Goal: Transaction & Acquisition: Purchase product/service

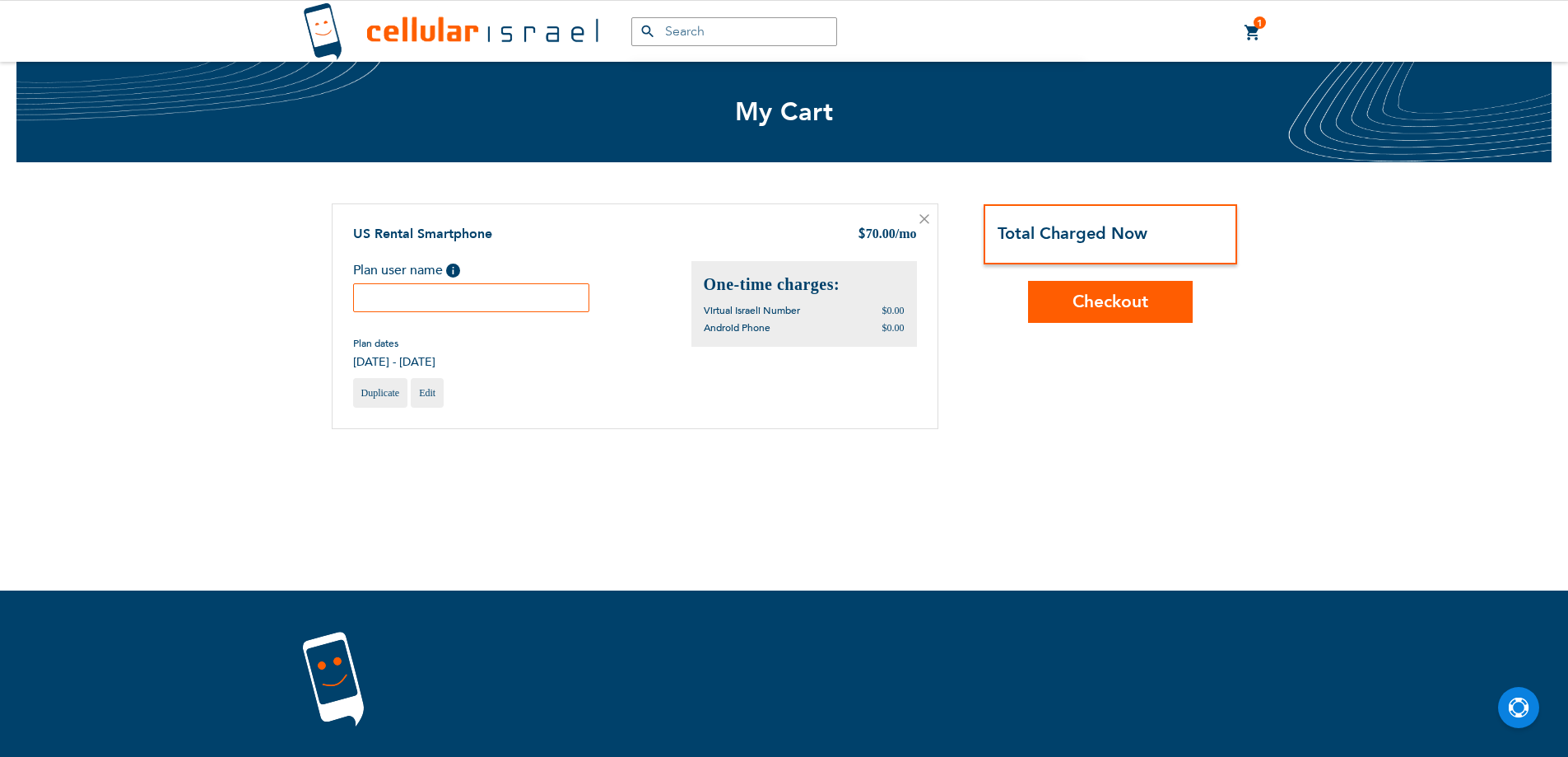
click at [500, 304] on input "text" at bounding box center [471, 297] width 237 height 29
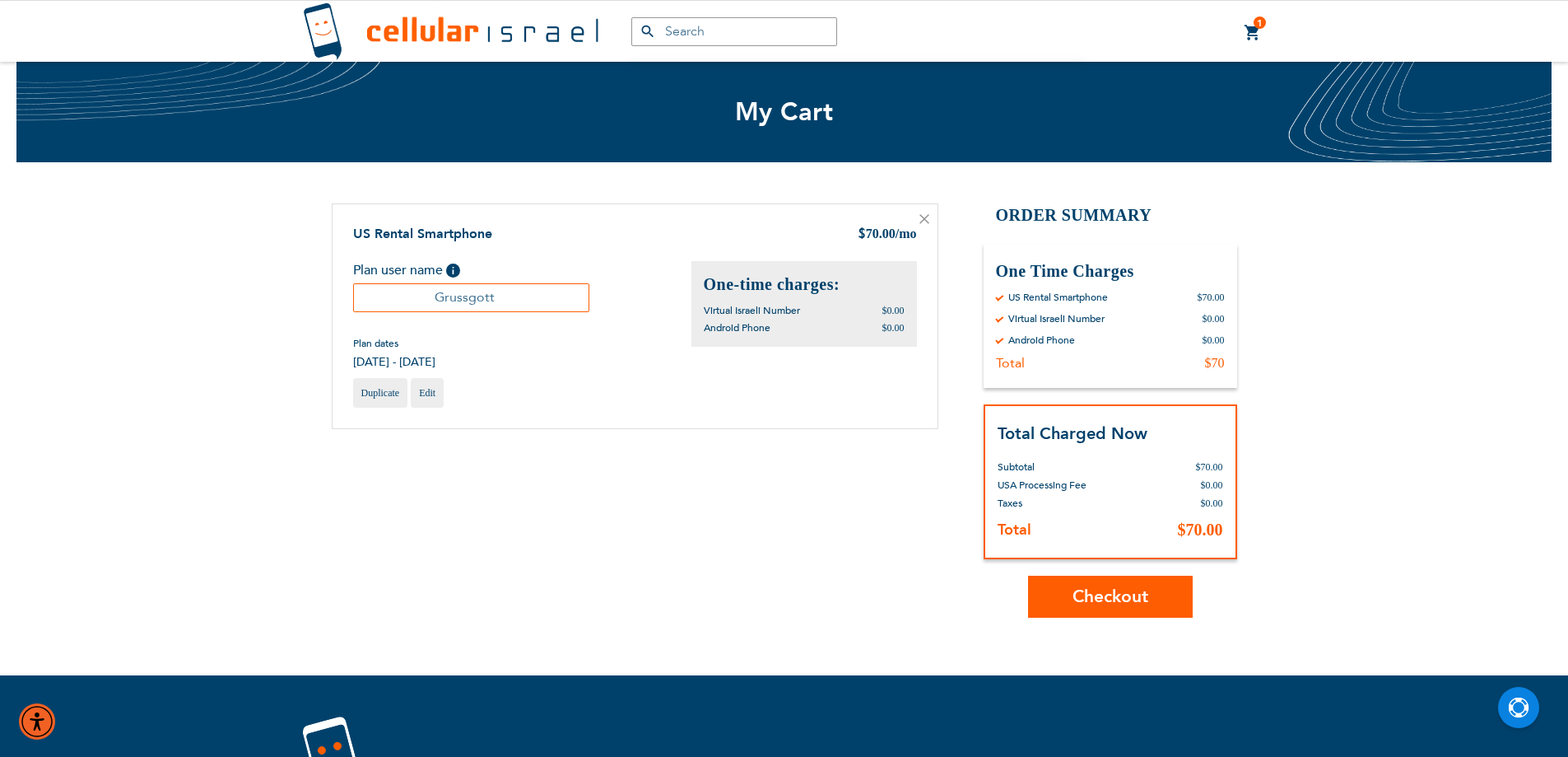
type input "Grussgott"
click at [1142, 584] on button "Checkout" at bounding box center [1111, 597] width 165 height 42
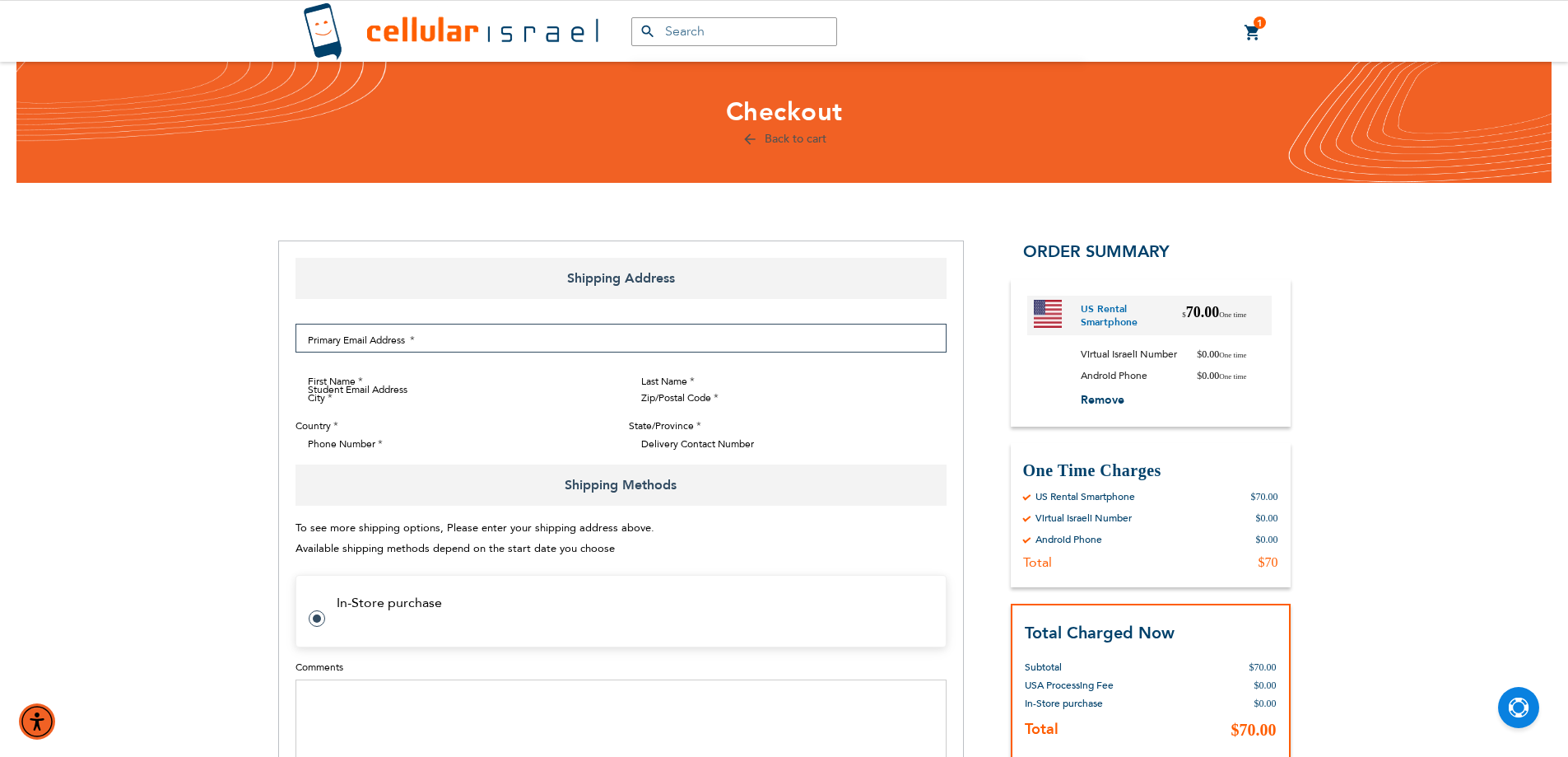
select select "US"
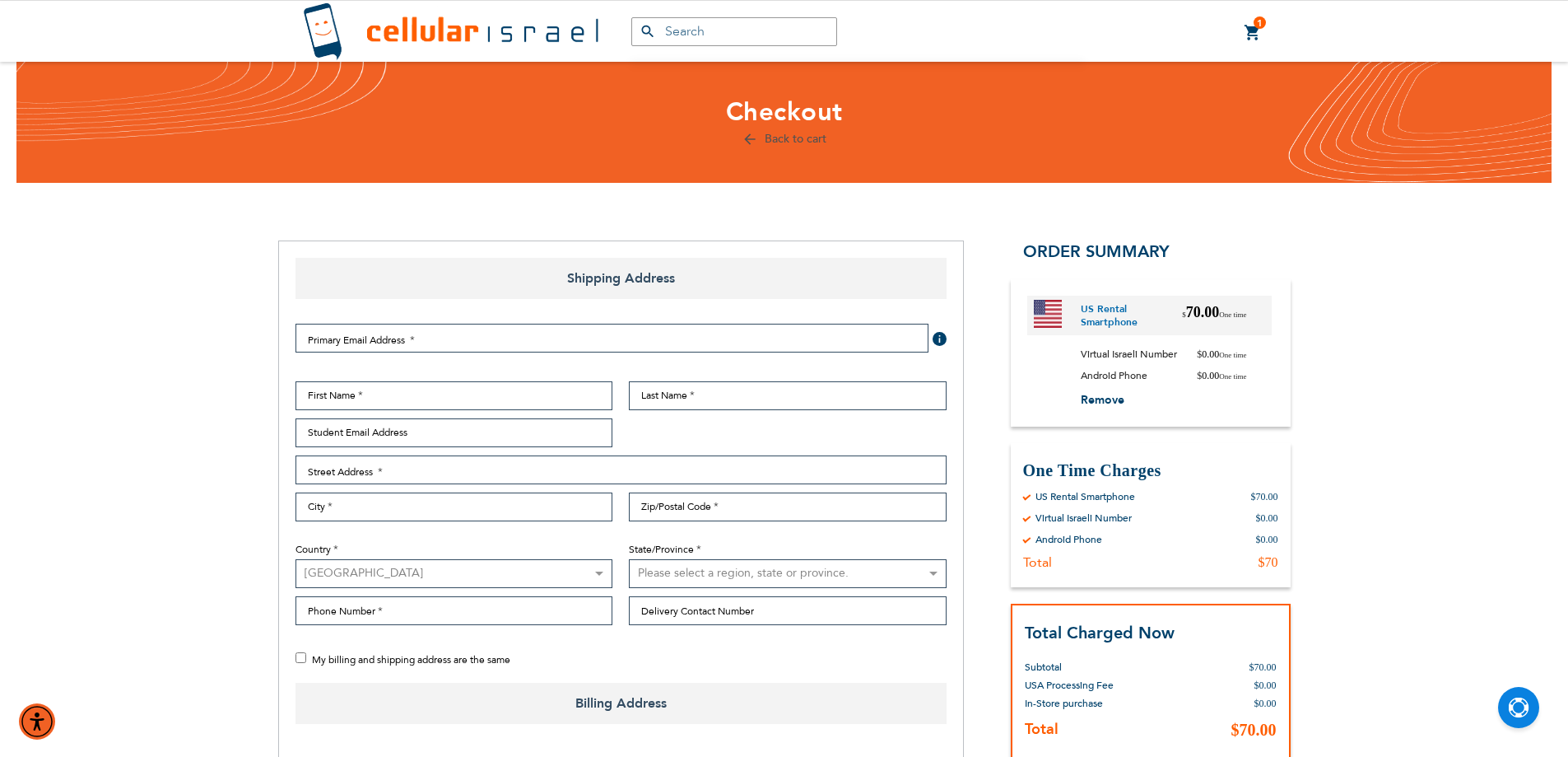
checkbox input "true"
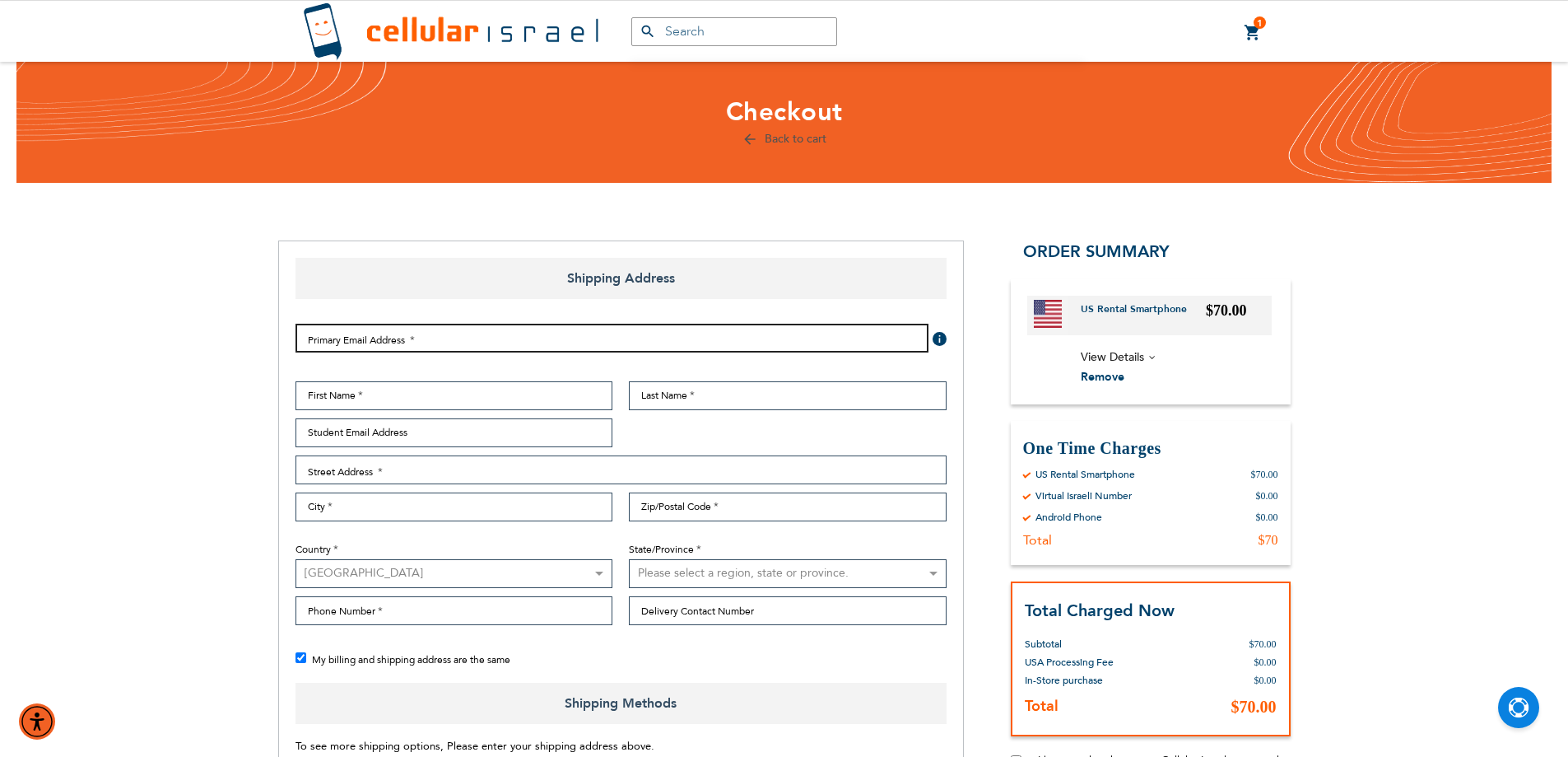
click at [596, 334] on input "Email Address" at bounding box center [612, 337] width 633 height 29
type input "[EMAIL_ADDRESS][DOMAIN_NAME]"
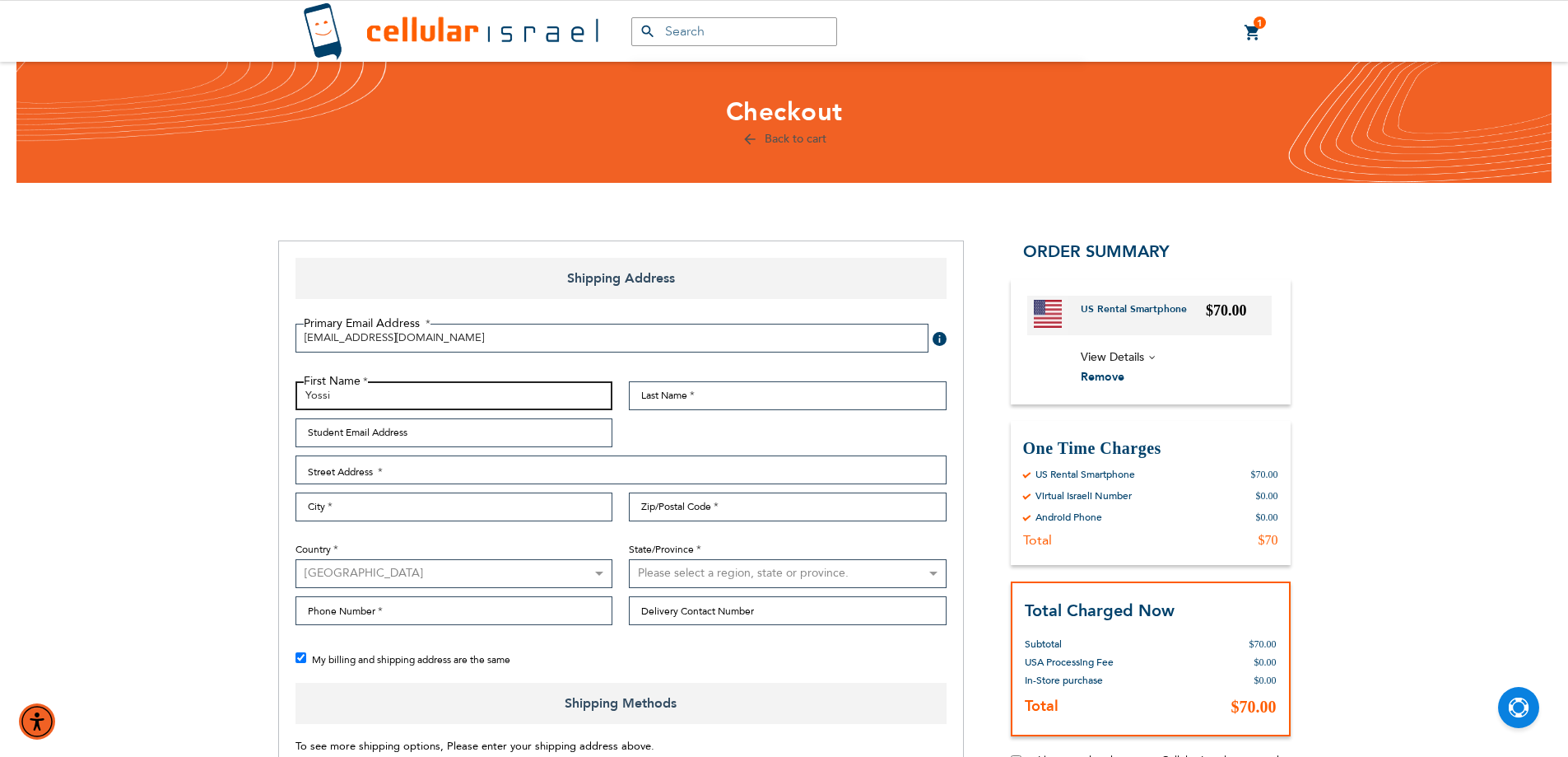
type input "Yossi"
type input "Grussgott"
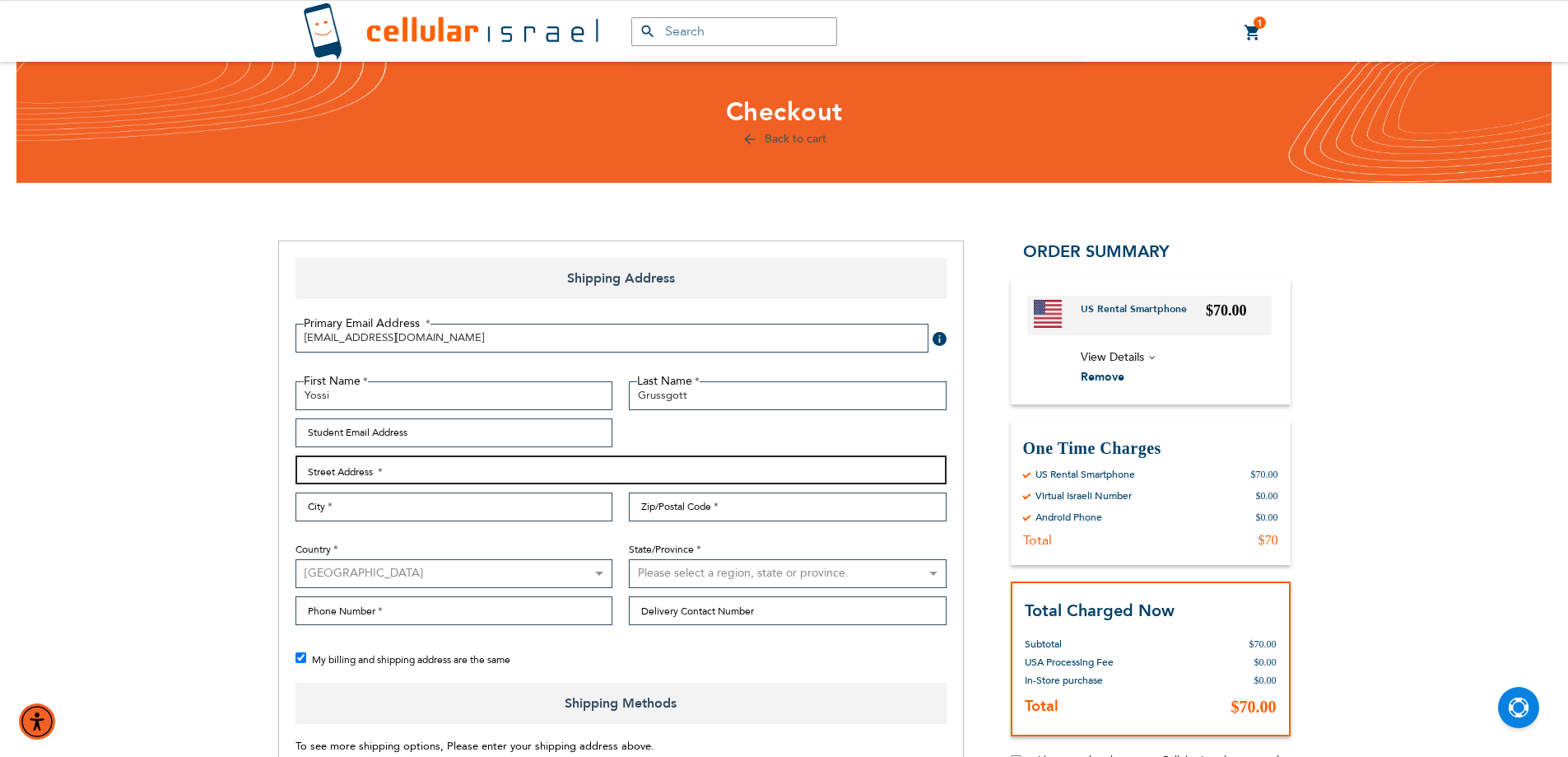
click at [587, 465] on input "Street Address: Line 1" at bounding box center [622, 469] width 651 height 29
type input "Shamgar 6"
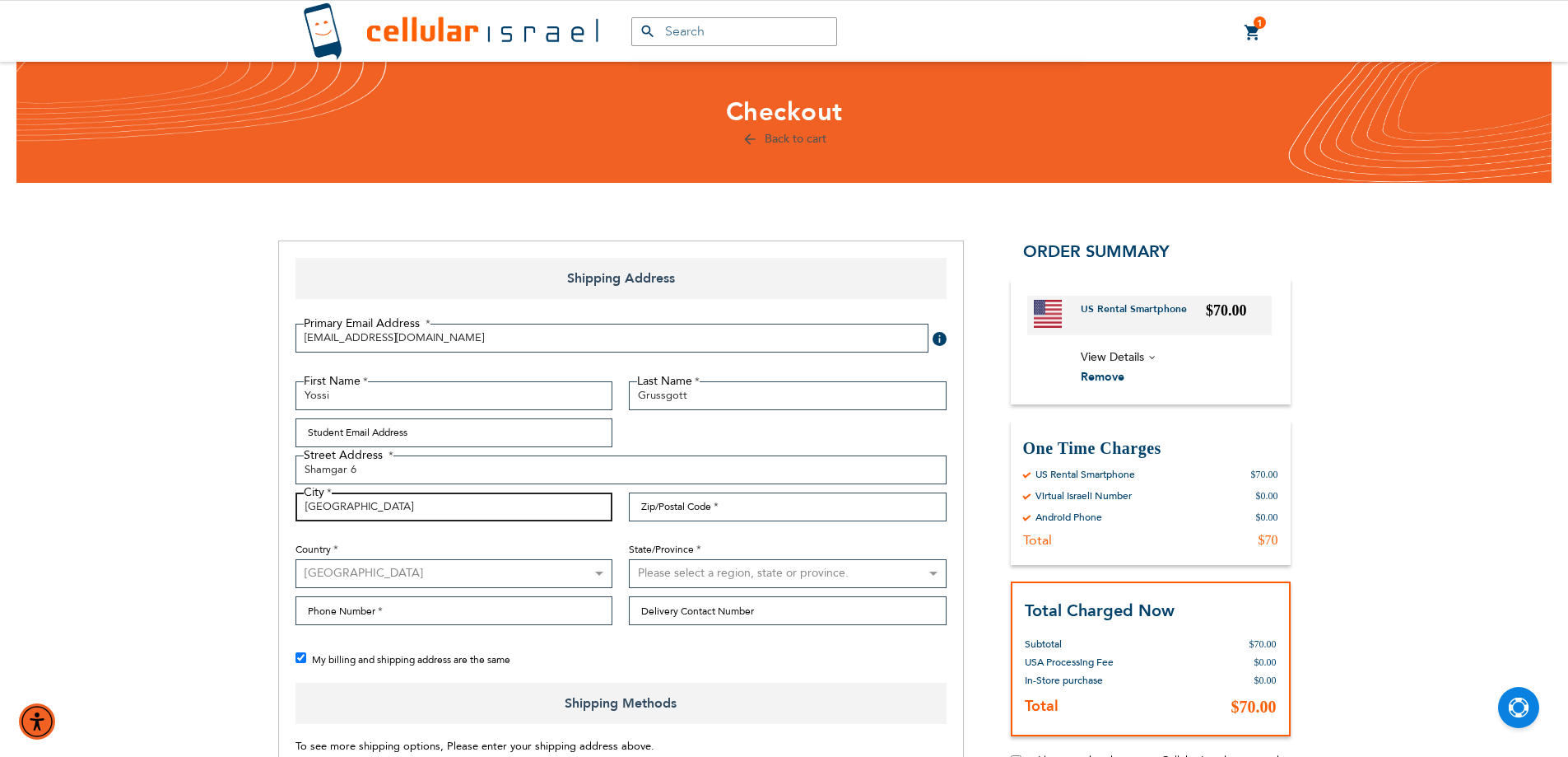
type input "[GEOGRAPHIC_DATA]"
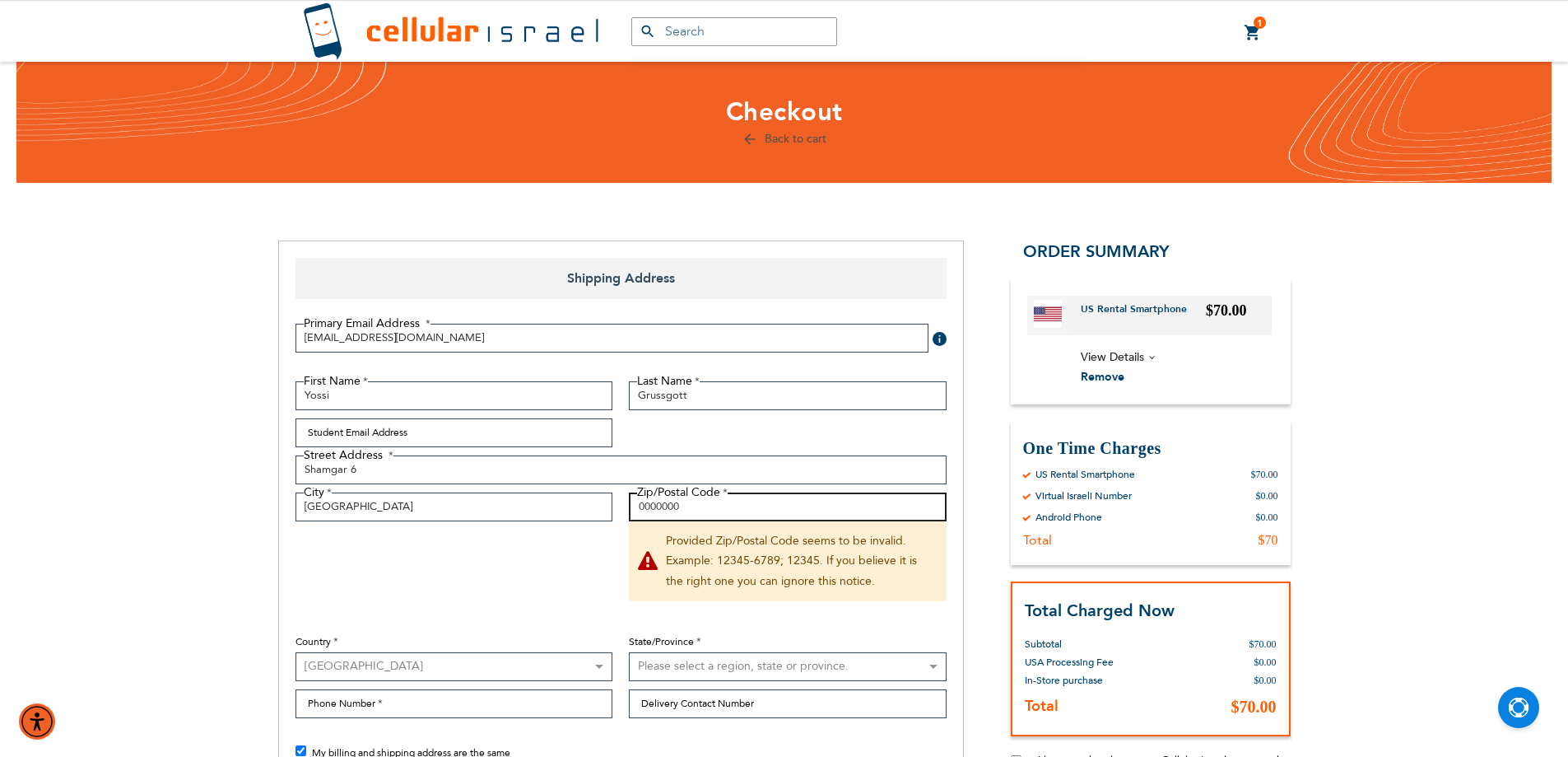
type input "0000000"
click at [572, 673] on select "[GEOGRAPHIC_DATA] [GEOGRAPHIC_DATA] [GEOGRAPHIC_DATA] [GEOGRAPHIC_DATA] [GEOGRA…" at bounding box center [455, 666] width 317 height 29
select select "IL"
click at [296, 652] on select "[GEOGRAPHIC_DATA] [GEOGRAPHIC_DATA] [GEOGRAPHIC_DATA] [GEOGRAPHIC_DATA] [GEOGRA…" at bounding box center [455, 666] width 317 height 29
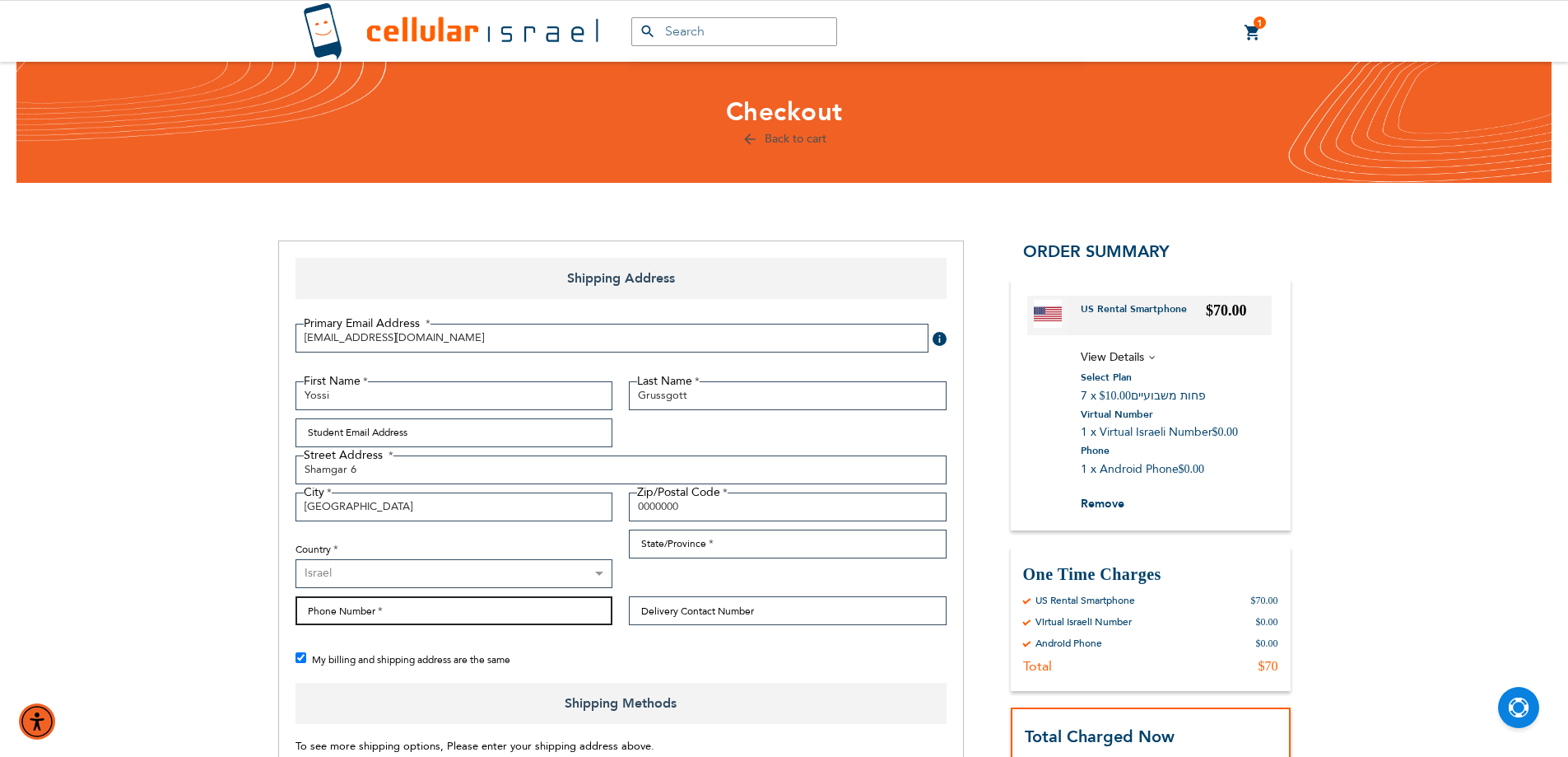
click at [533, 615] on input "Phone Number" at bounding box center [455, 610] width 317 height 29
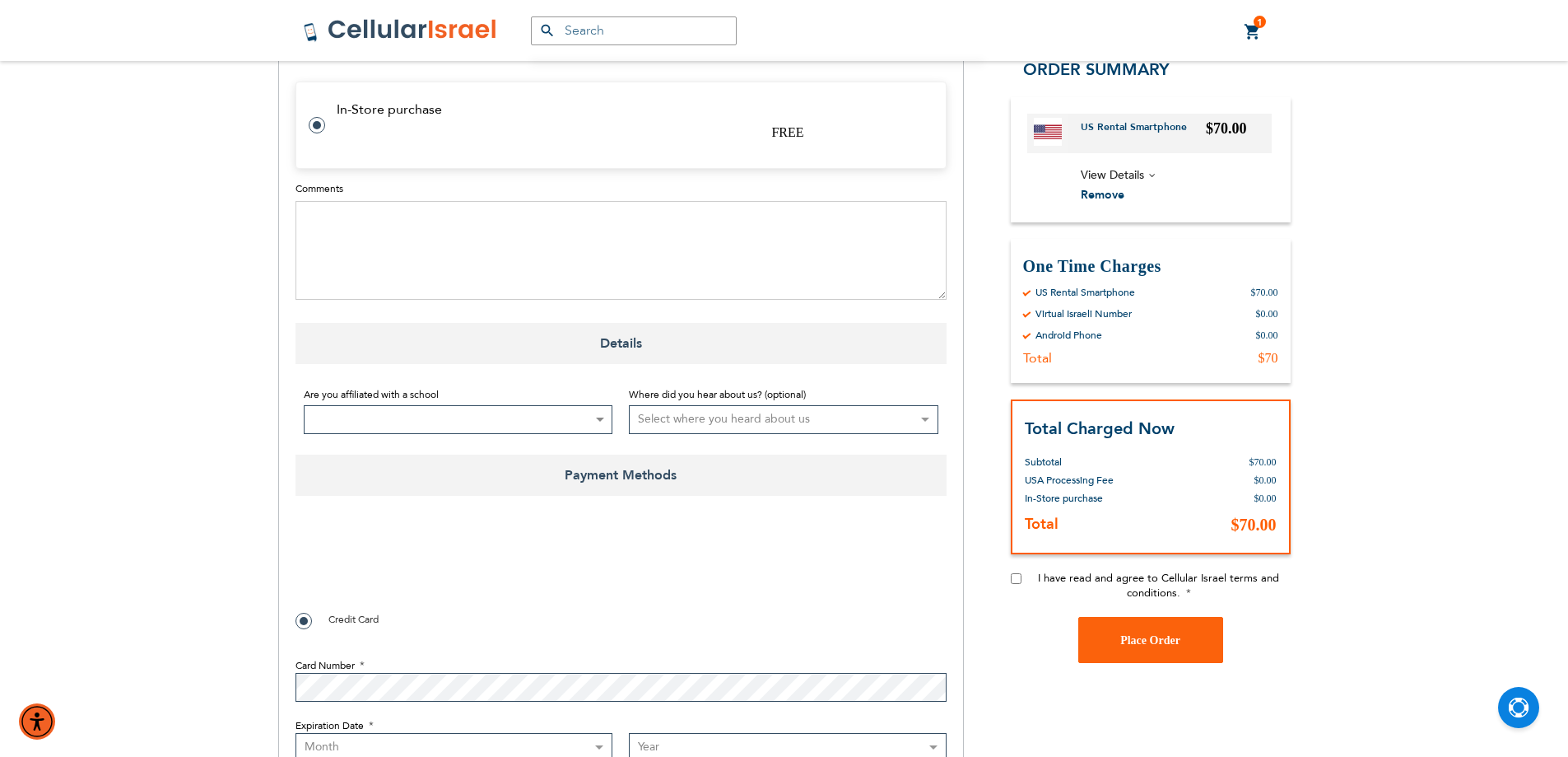
scroll to position [741, 0]
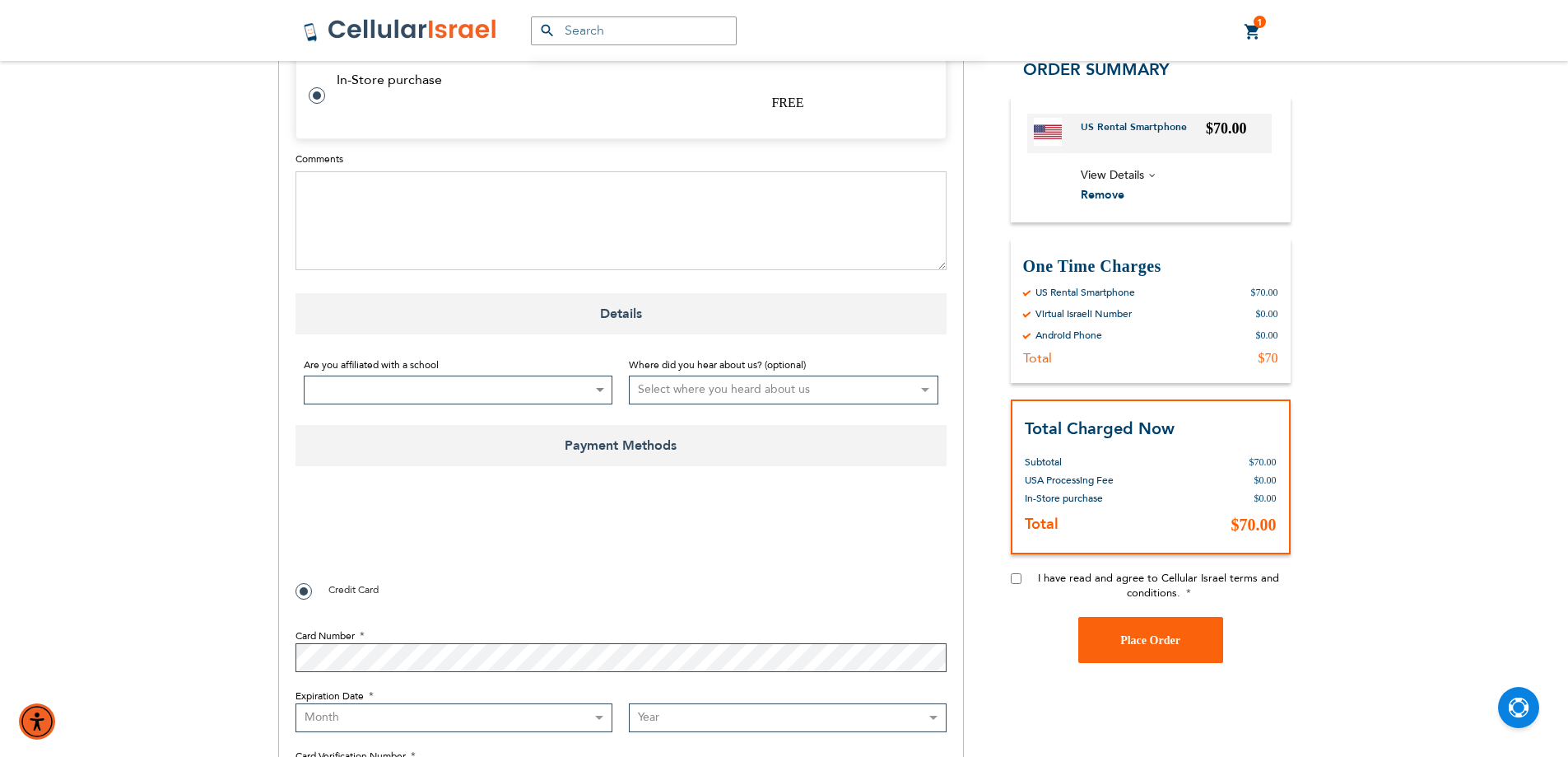
type input "0534121477"
checkbox input "true"
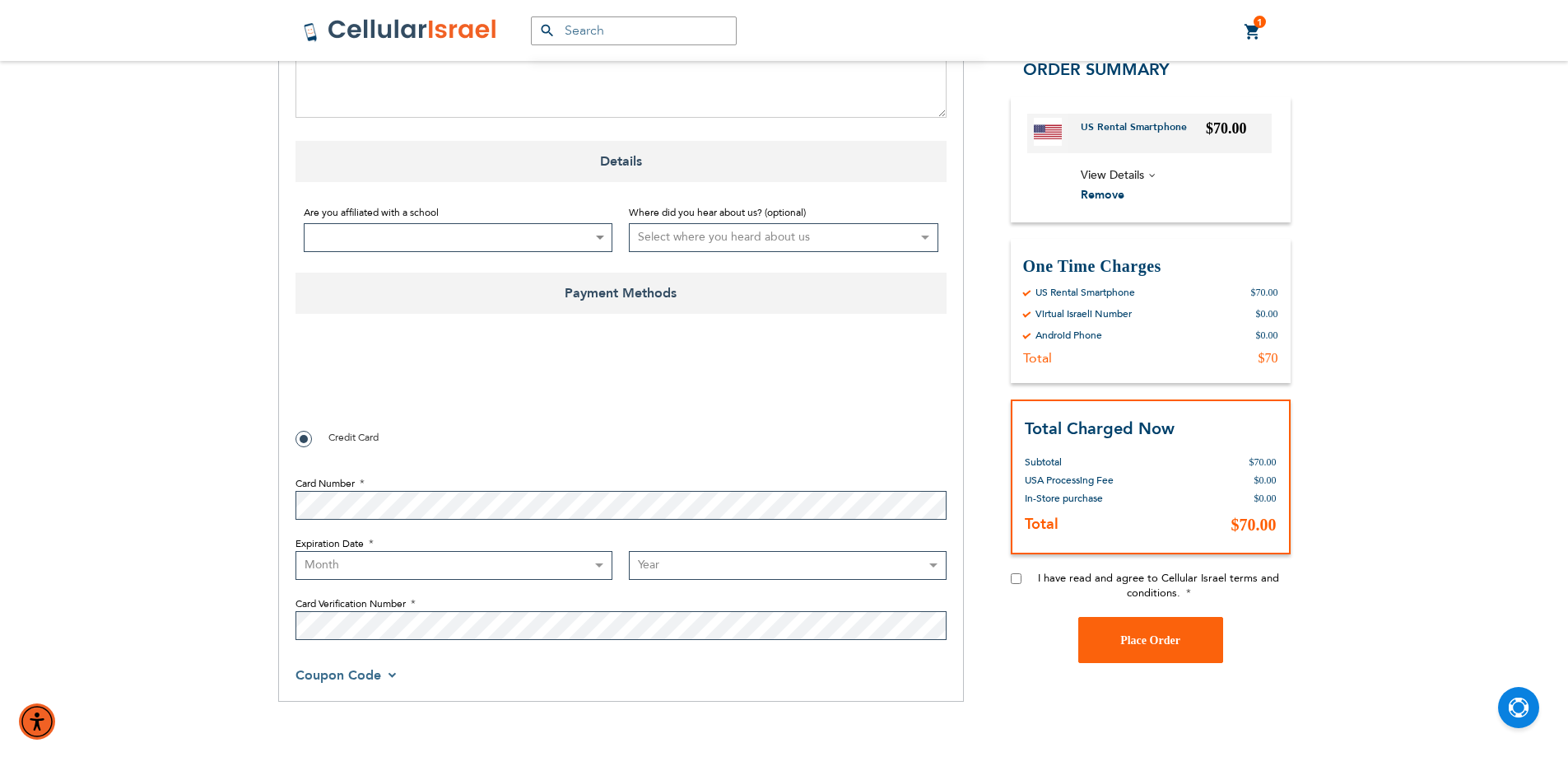
scroll to position [906, 0]
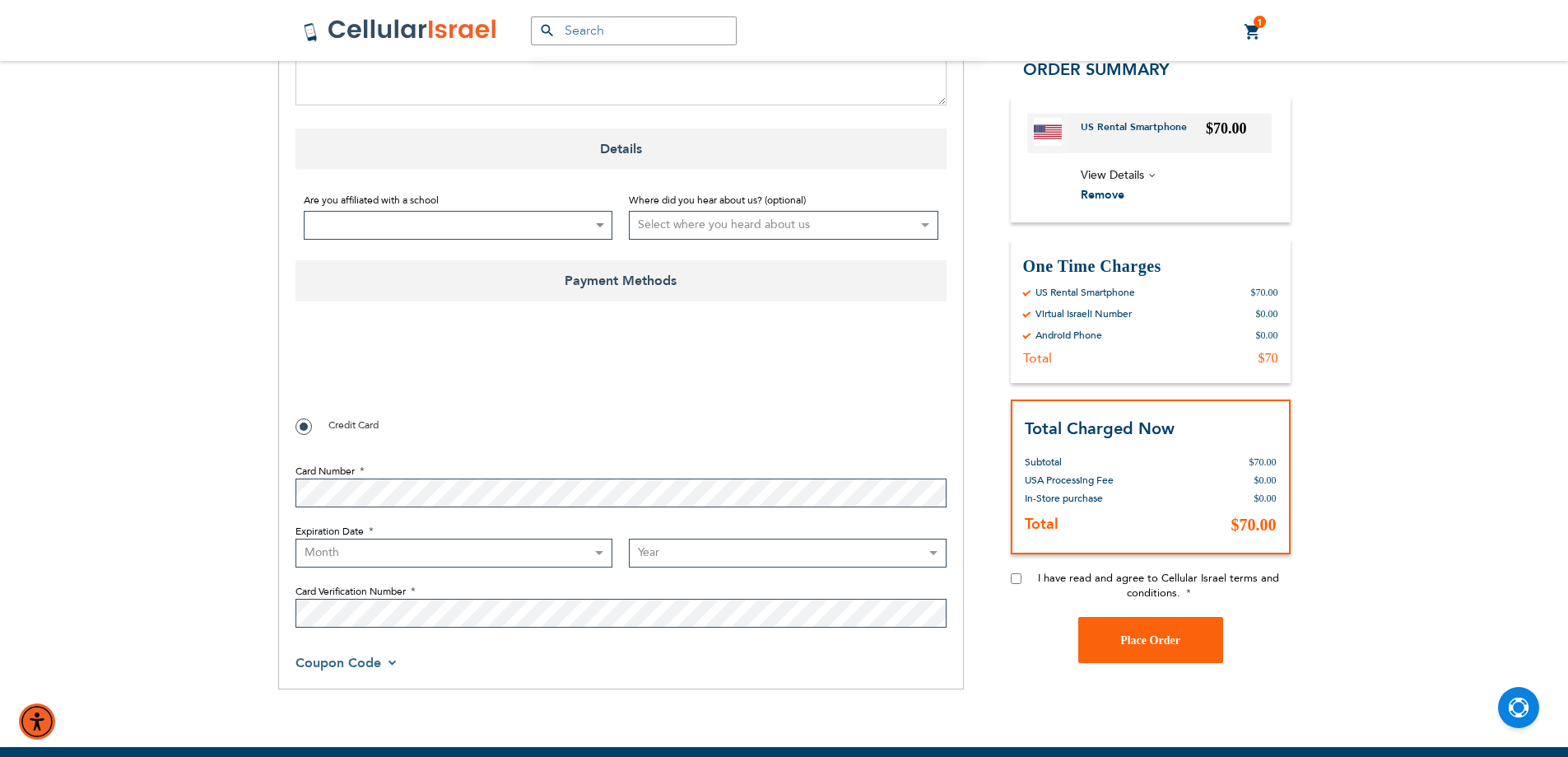
click at [1017, 582] on input "I have read and agree to Cellular Israel terms and conditions." at bounding box center [1016, 578] width 11 height 11
checkbox input "true"
click at [387, 561] on select "Month [DATE] - [DATE] - [DATE] - [DATE] - [DATE] - [DATE] - [DATE] - [DATE] - […" at bounding box center [455, 553] width 317 height 29
select select "9"
click at [296, 538] on select "Month [DATE] - [DATE] - [DATE] - [DATE] - [DATE] - [DATE] - [DATE] - [DATE] - […" at bounding box center [455, 553] width 317 height 29
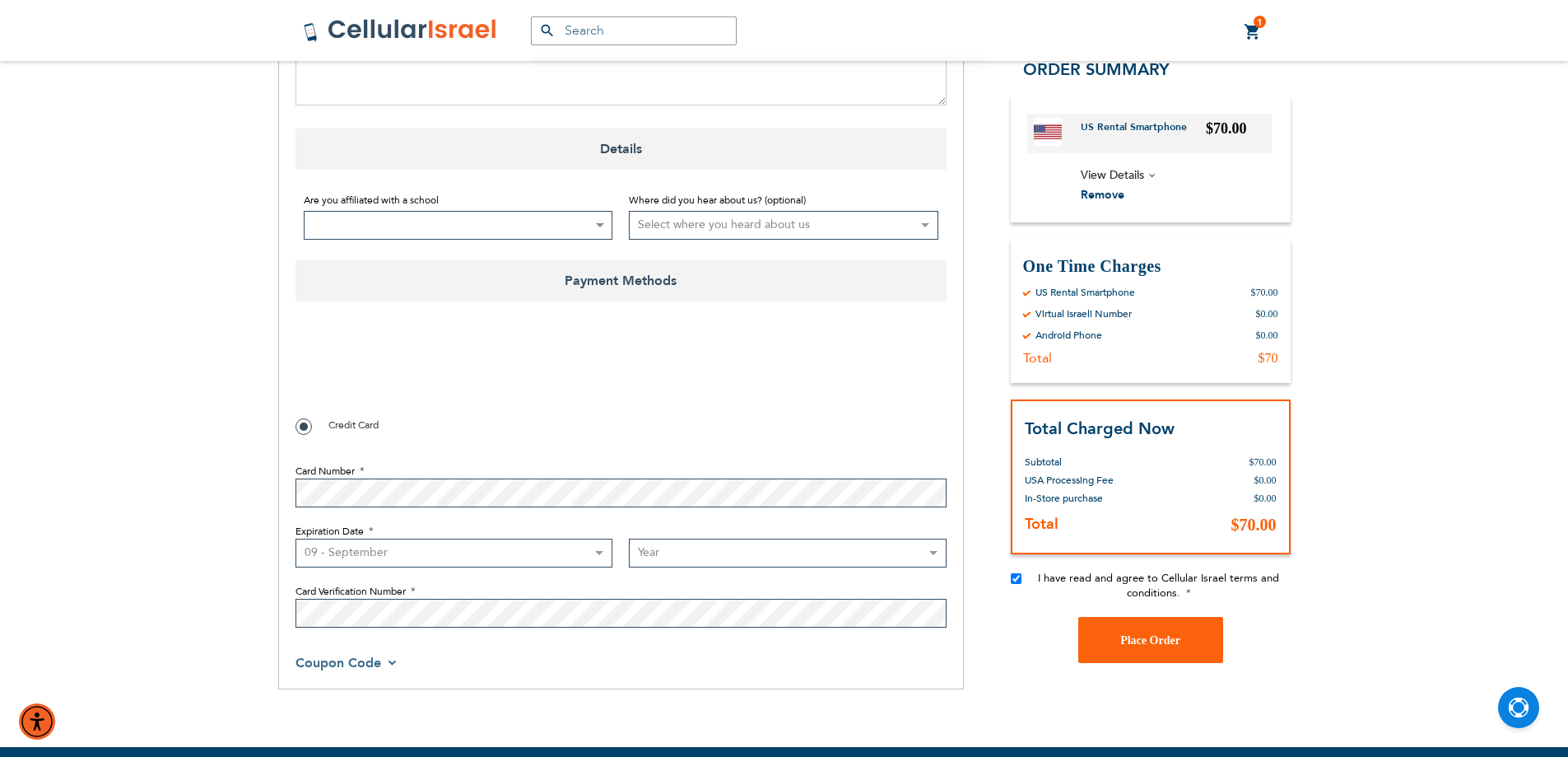
click at [710, 563] on select "Year [DATE] 2026 2027 2028 2029 2030 2031 2032 2033 2034 2035 2036 2037 2038 20…" at bounding box center [788, 553] width 317 height 29
select select "2028"
click at [629, 538] on select "Year [DATE] 2026 2027 2028 2029 2030 2031 2032 2033 2034 2035 2036 2037 2038 20…" at bounding box center [788, 553] width 317 height 29
click at [1138, 630] on button "Place Order" at bounding box center [1151, 639] width 145 height 46
